Goal: Find contact information: Find contact information

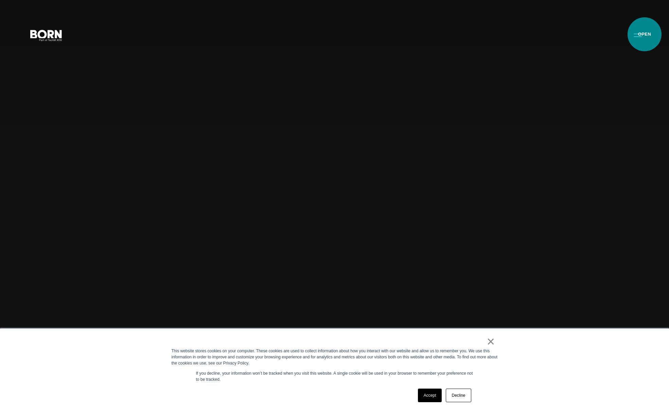
click at [644, 34] on button "Primary Menu" at bounding box center [637, 35] width 16 height 14
click at [643, 33] on button "Primary Menu" at bounding box center [637, 35] width 16 height 14
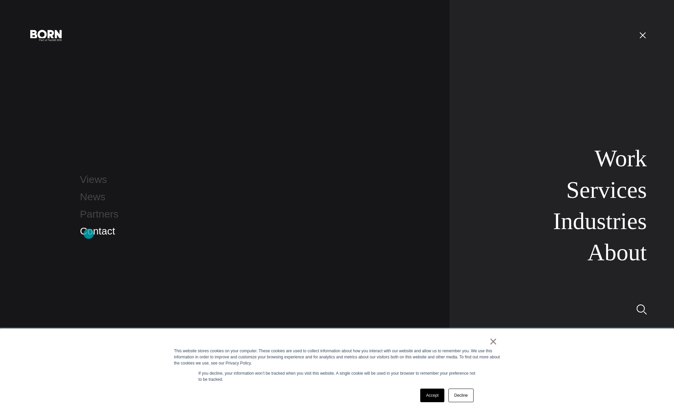
click at [89, 234] on link "Contact" at bounding box center [97, 231] width 35 height 11
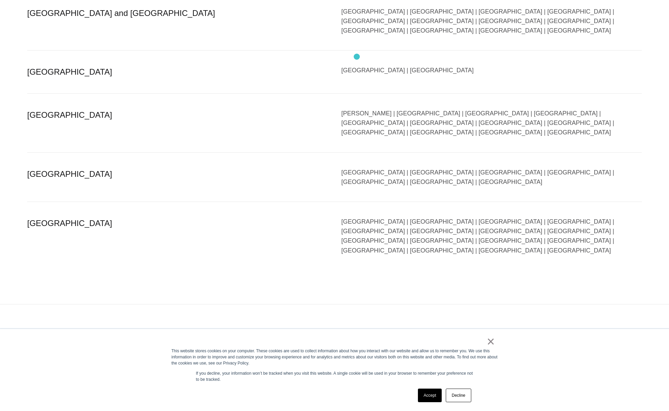
scroll to position [1620, 0]
